Goal: Task Accomplishment & Management: Manage account settings

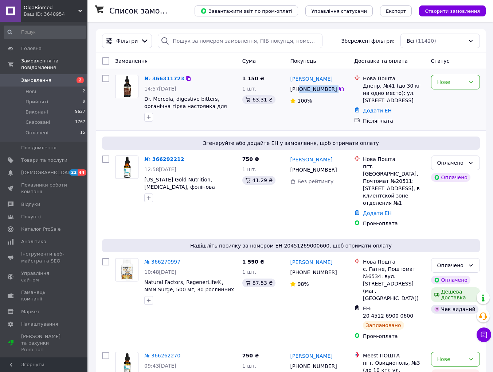
drag, startPoint x: 300, startPoint y: 88, endPoint x: 336, endPoint y: 89, distance: 36.1
click at [337, 87] on div "[PHONE_NUMBER]" at bounding box center [320, 89] width 60 height 9
copy div "0 97 949 31 58"
drag, startPoint x: 204, startPoint y: 105, endPoint x: 143, endPoint y: 99, distance: 60.9
click at [143, 99] on div "№ 366311723 14:57[DATE] Dr. Mercola, digestive bitters, органічна гірка настоян…" at bounding box center [191, 98] width 98 height 53
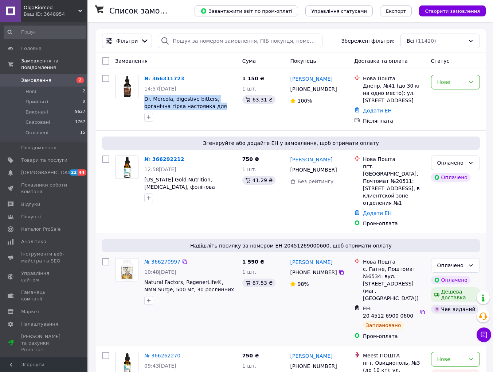
copy span "Dr. Mercola, digestive bitters, органічна гірка настоянка для"
drag, startPoint x: 257, startPoint y: 78, endPoint x: 242, endPoint y: 81, distance: 15.2
click at [241, 78] on div "1 150 ₴ 1 шт. 63.31 ₴" at bounding box center [264, 99] width 48 height 55
copy span "1 150 ₴"
click at [473, 86] on div "Нове" at bounding box center [455, 82] width 49 height 15
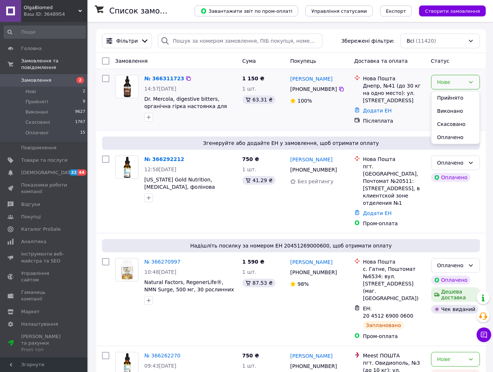
click at [465, 99] on li "Прийнято" at bounding box center [456, 97] width 48 height 13
click at [175, 79] on link "№ 366311723" at bounding box center [164, 78] width 40 height 6
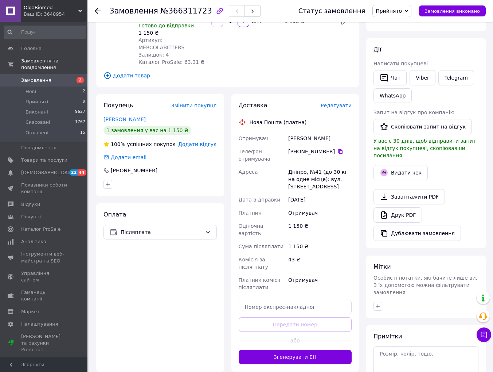
scroll to position [145, 0]
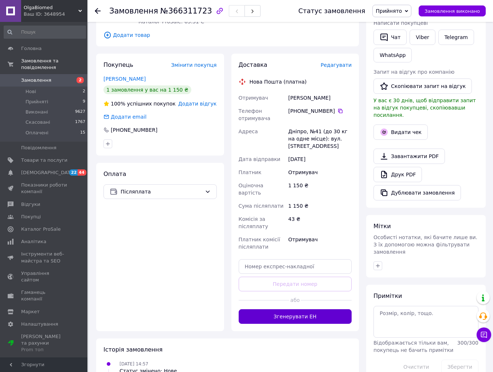
click at [295, 311] on button "Згенерувати ЕН" at bounding box center [295, 316] width 113 height 15
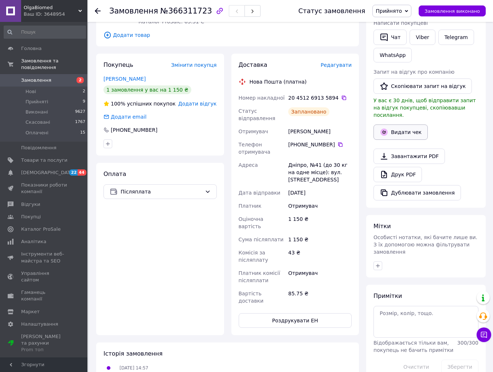
click at [403, 129] on button "Видати чек" at bounding box center [401, 131] width 54 height 15
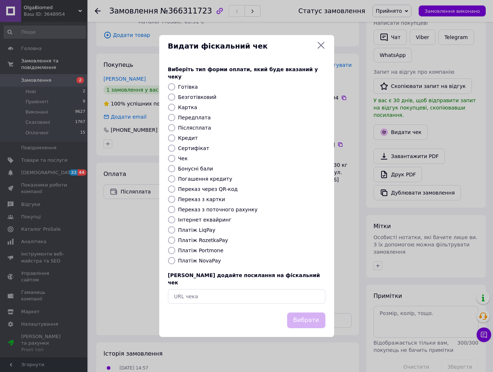
click at [170, 129] on input "Післясплата" at bounding box center [171, 127] width 7 height 7
radio input "true"
click at [323, 317] on button "Вибрати" at bounding box center [306, 320] width 38 height 16
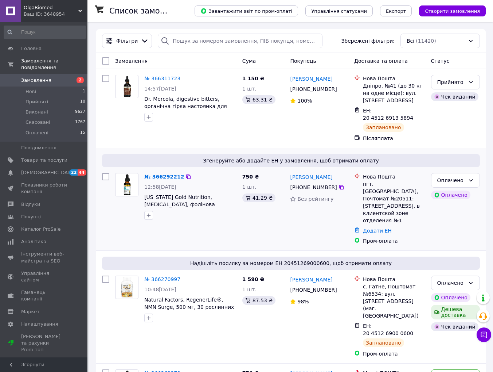
click at [172, 177] on link "№ 366292212" at bounding box center [164, 177] width 40 height 6
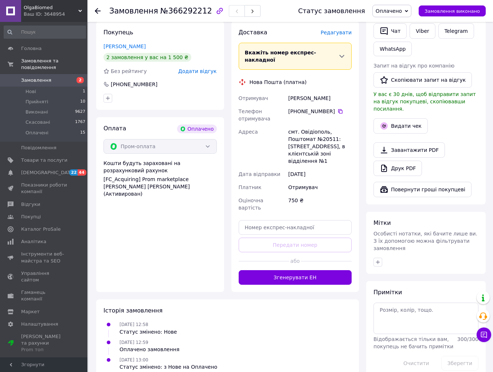
scroll to position [179, 0]
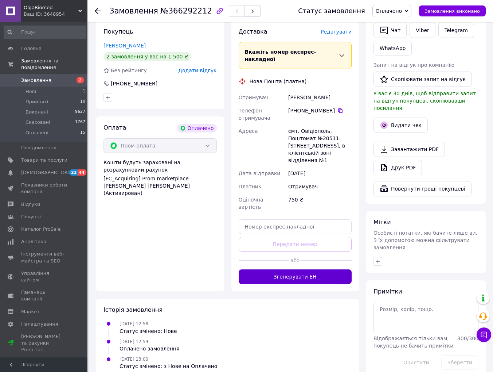
click at [297, 269] on button "Згенерувати ЕН" at bounding box center [295, 276] width 113 height 15
